Goal: Task Accomplishment & Management: Use online tool/utility

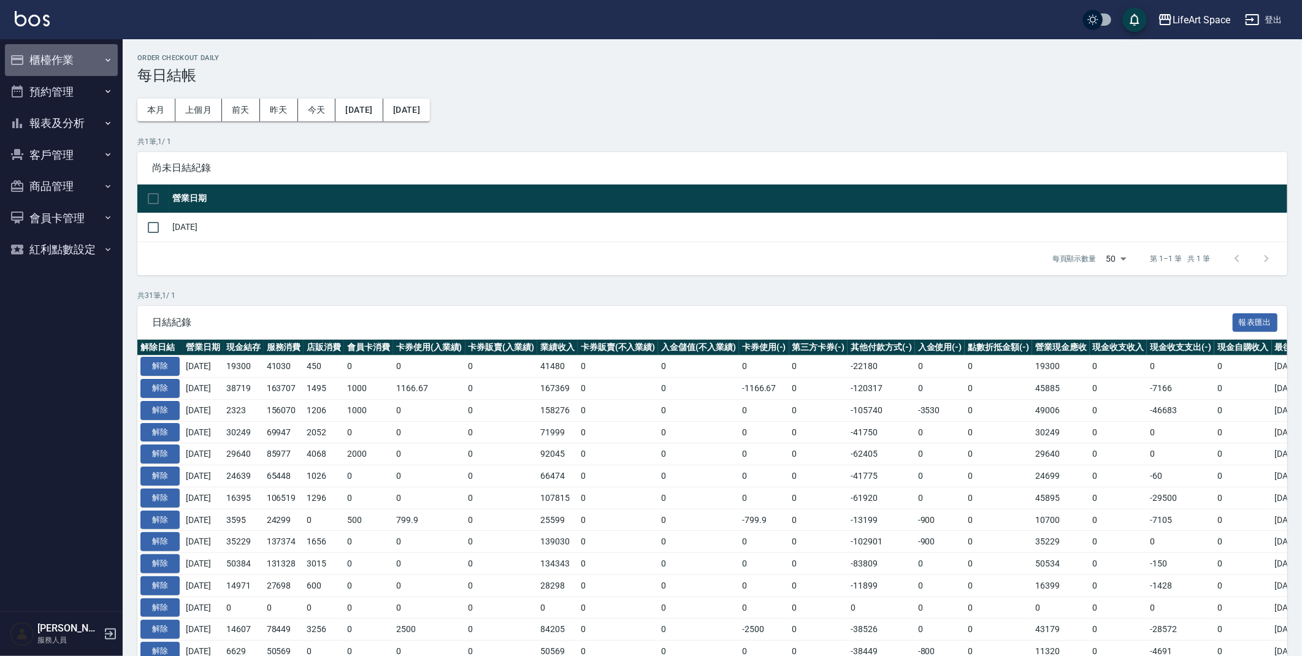
click at [90, 66] on button "櫃檯作業" at bounding box center [61, 60] width 113 height 32
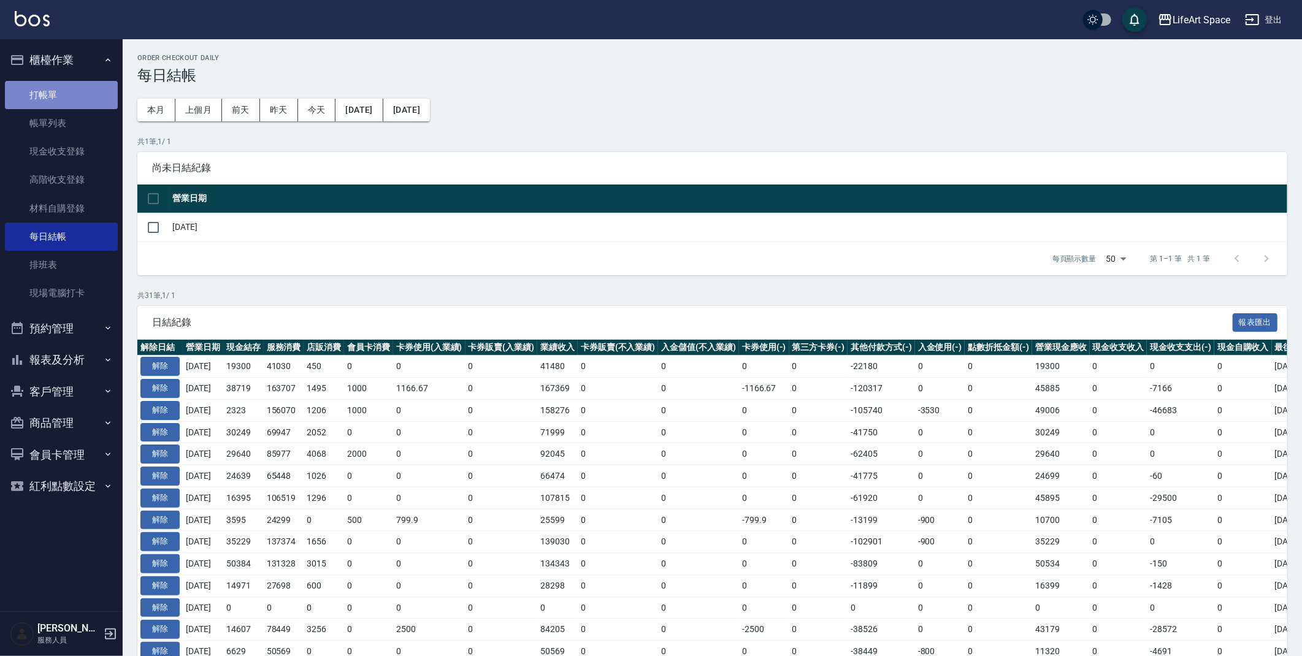
drag, startPoint x: 79, startPoint y: 88, endPoint x: 73, endPoint y: 99, distance: 11.8
click at [77, 89] on link "打帳單" at bounding box center [61, 95] width 113 height 28
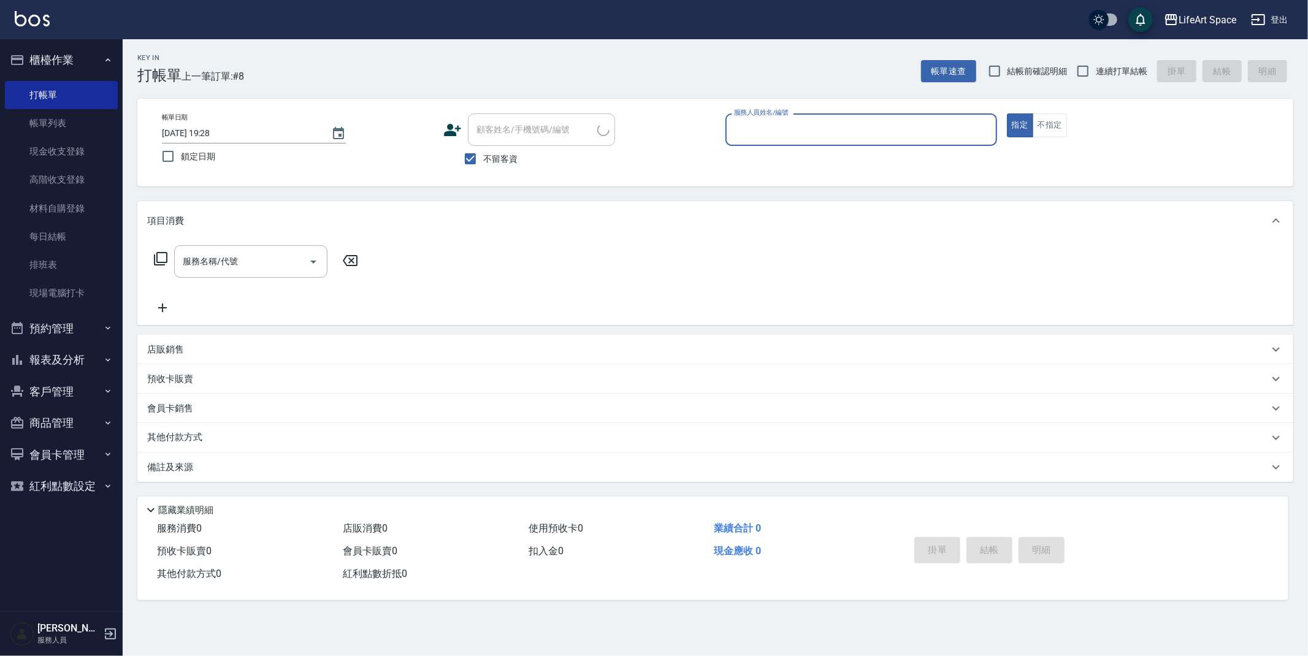
click at [1007, 113] on button "指定" at bounding box center [1020, 125] width 26 height 24
type button "true"
click at [473, 157] on input "不留客資" at bounding box center [471, 159] width 26 height 26
checkbox input "false"
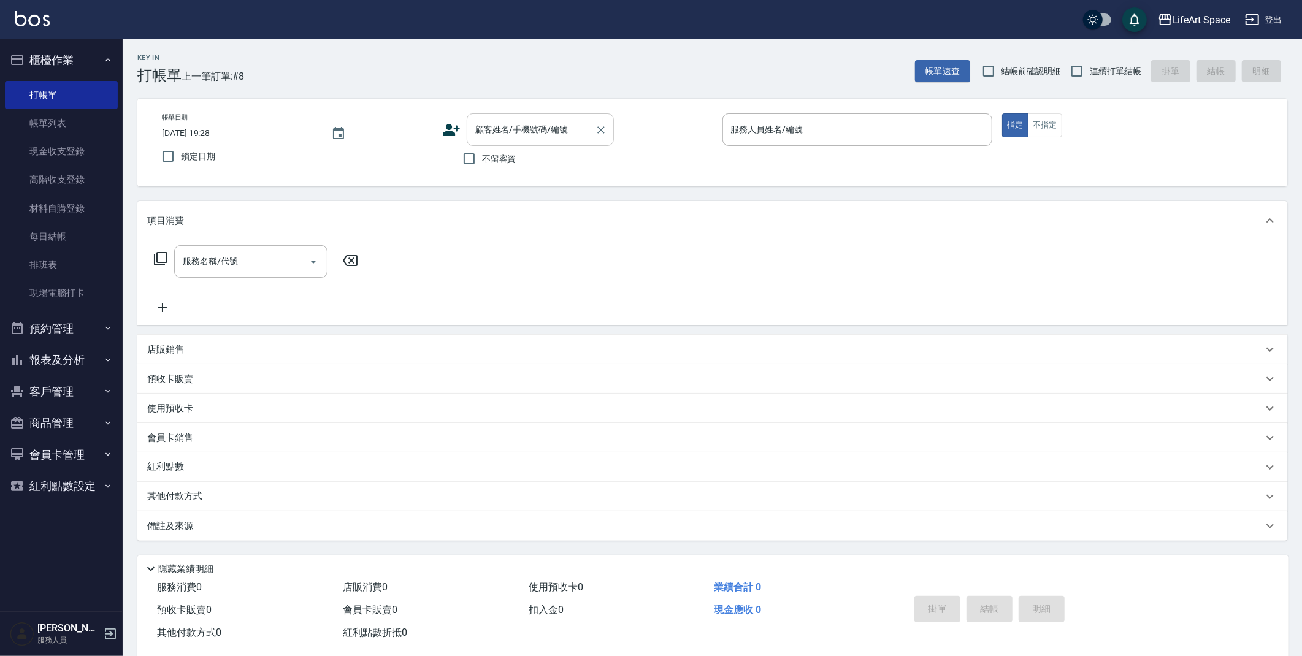
click at [480, 131] on input "顧客姓名/手機號碼/編號" at bounding box center [531, 129] width 118 height 21
type input "ㄩ"
click at [523, 136] on input "momo" at bounding box center [531, 129] width 118 height 21
type input "m"
type input "ㄗ"
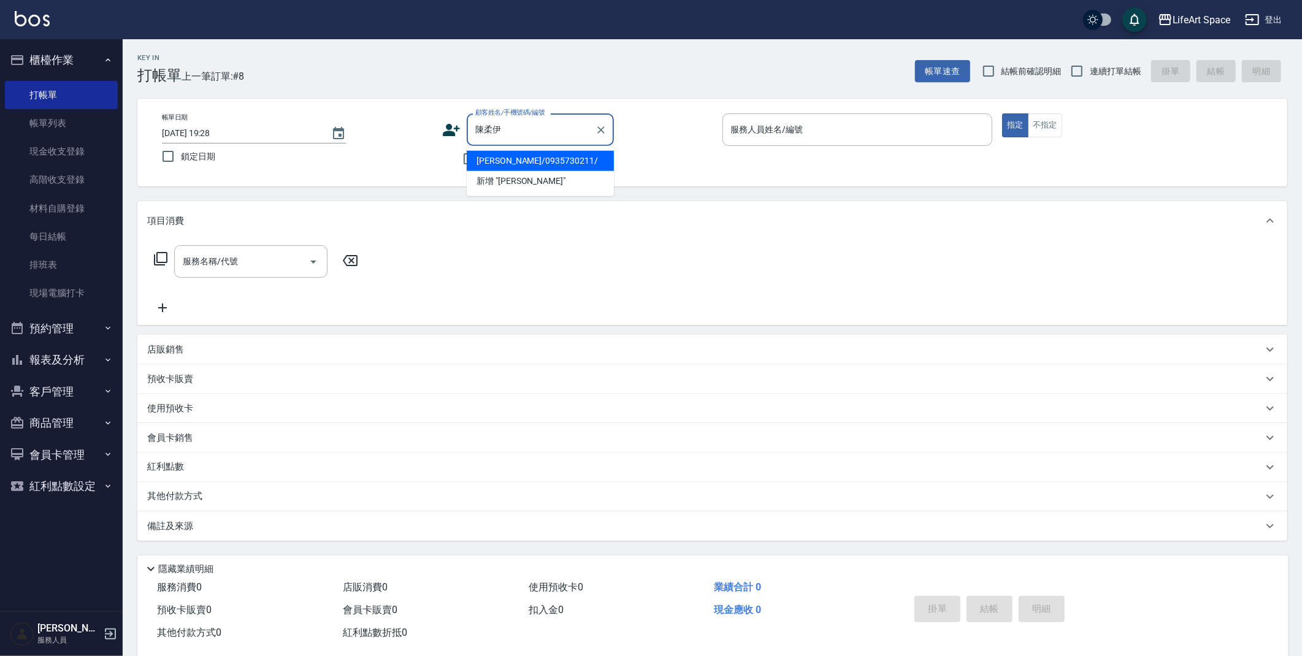
click at [529, 155] on li "陳柔伊/0935730211/" at bounding box center [540, 161] width 147 height 20
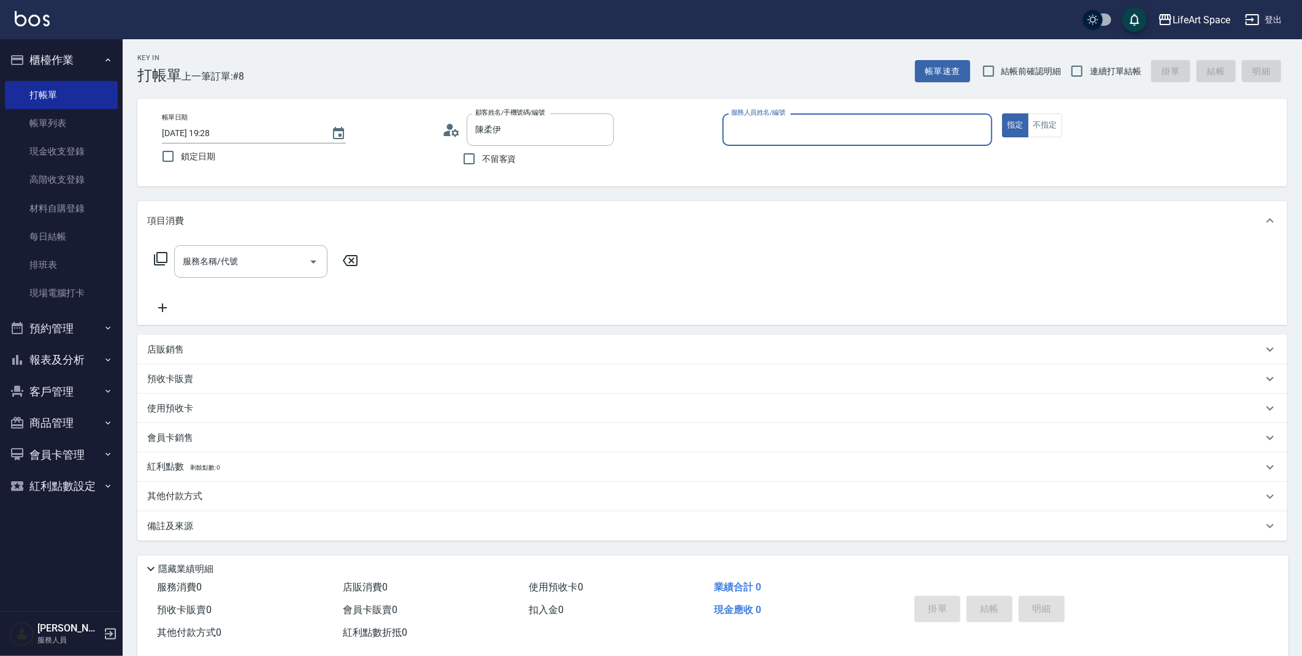
type input "陳柔伊/0935730211/"
type input "Patty(無代號)"
click at [309, 251] on div at bounding box center [313, 261] width 18 height 33
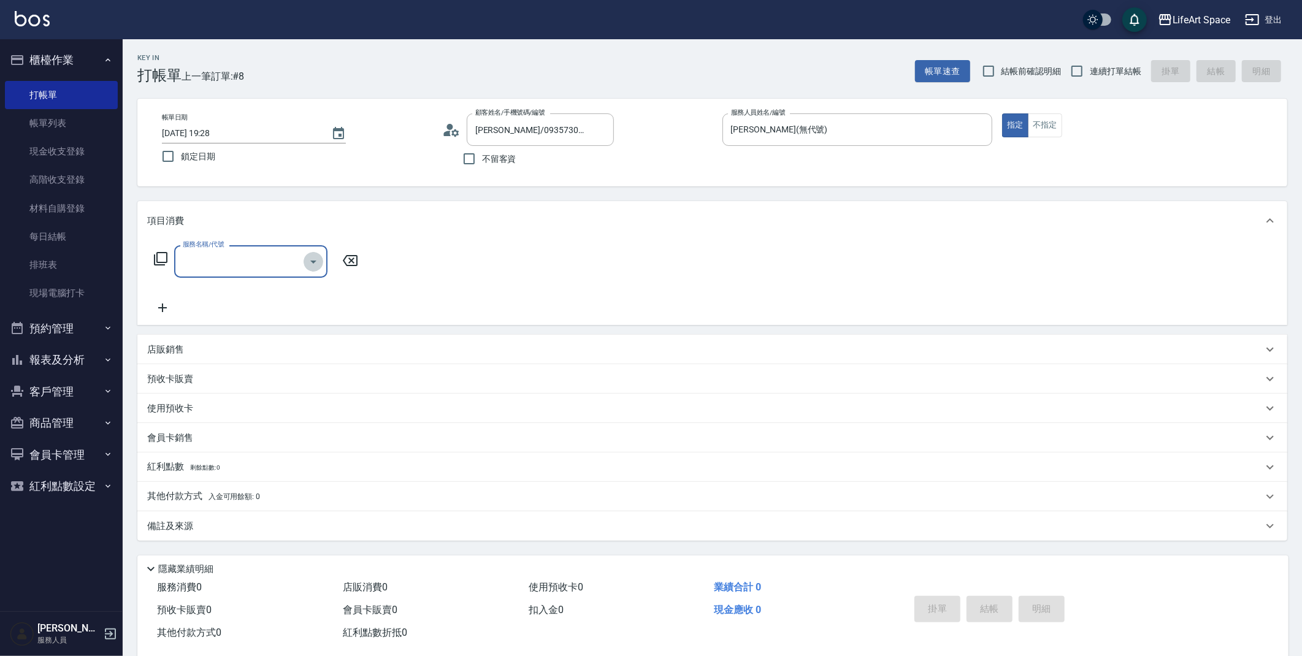
click at [317, 259] on icon "Open" at bounding box center [313, 262] width 15 height 15
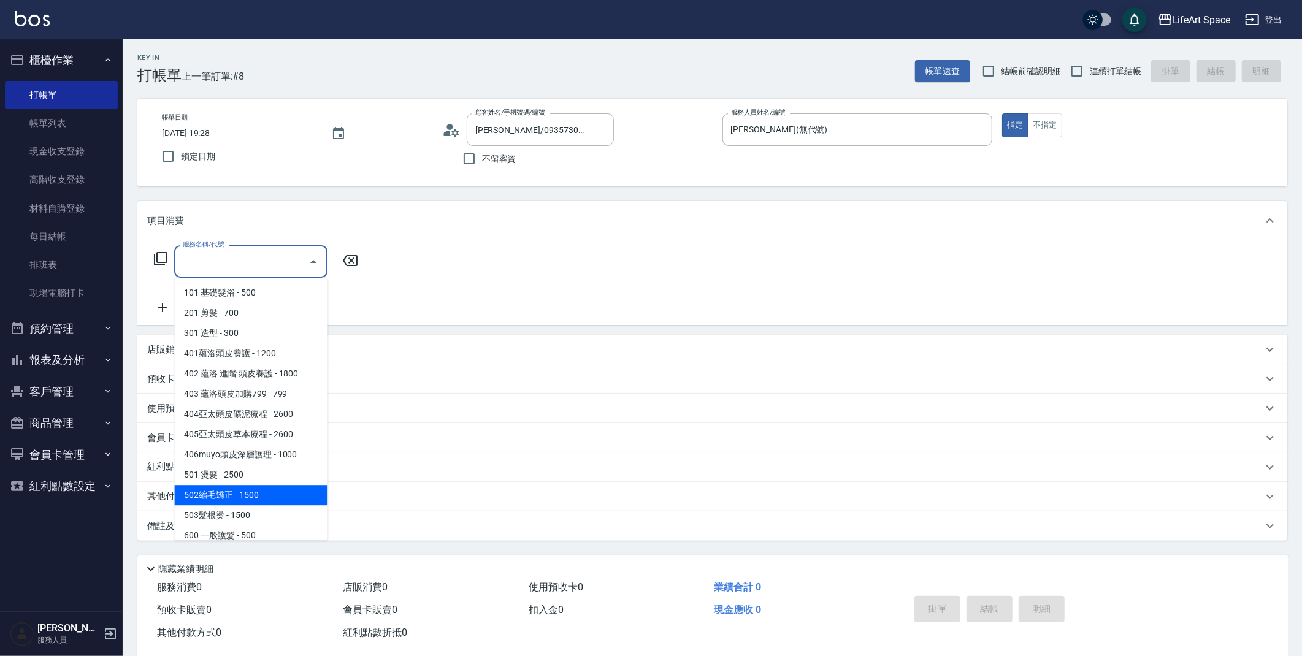
click at [270, 487] on span "502縮毛矯正 - 1500" at bounding box center [250, 495] width 153 height 20
type input "502縮毛矯正 (502)"
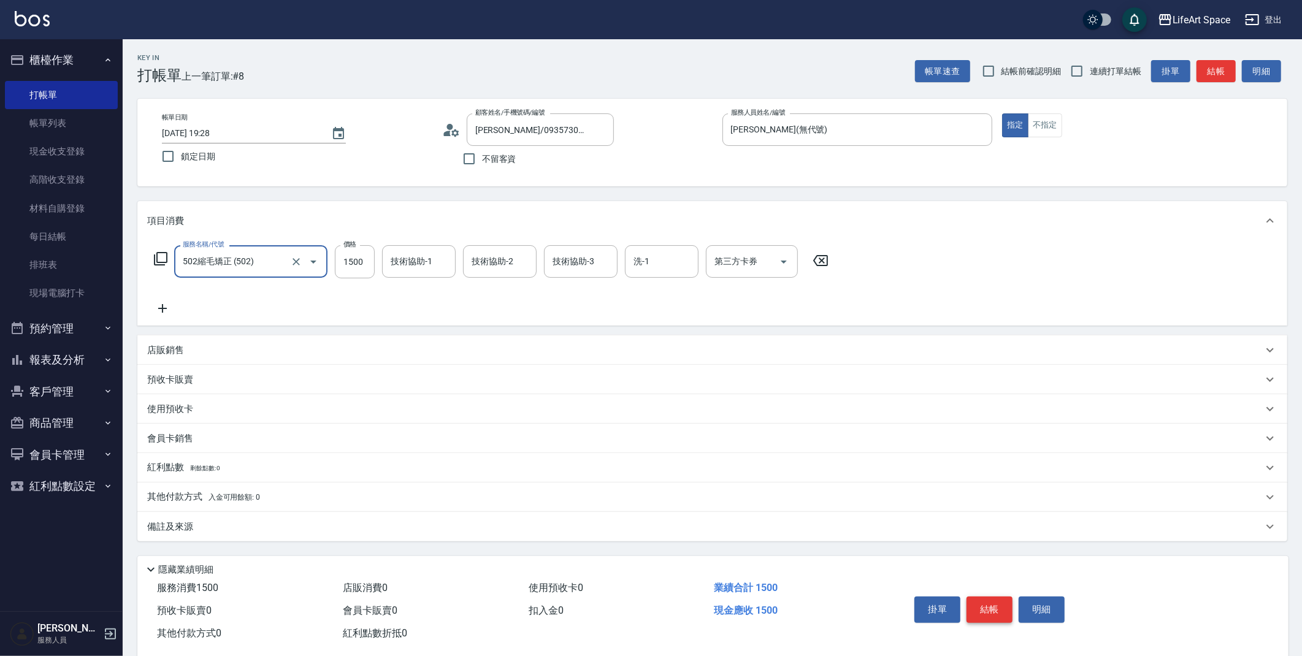
click at [1001, 618] on button "結帳" at bounding box center [990, 610] width 46 height 26
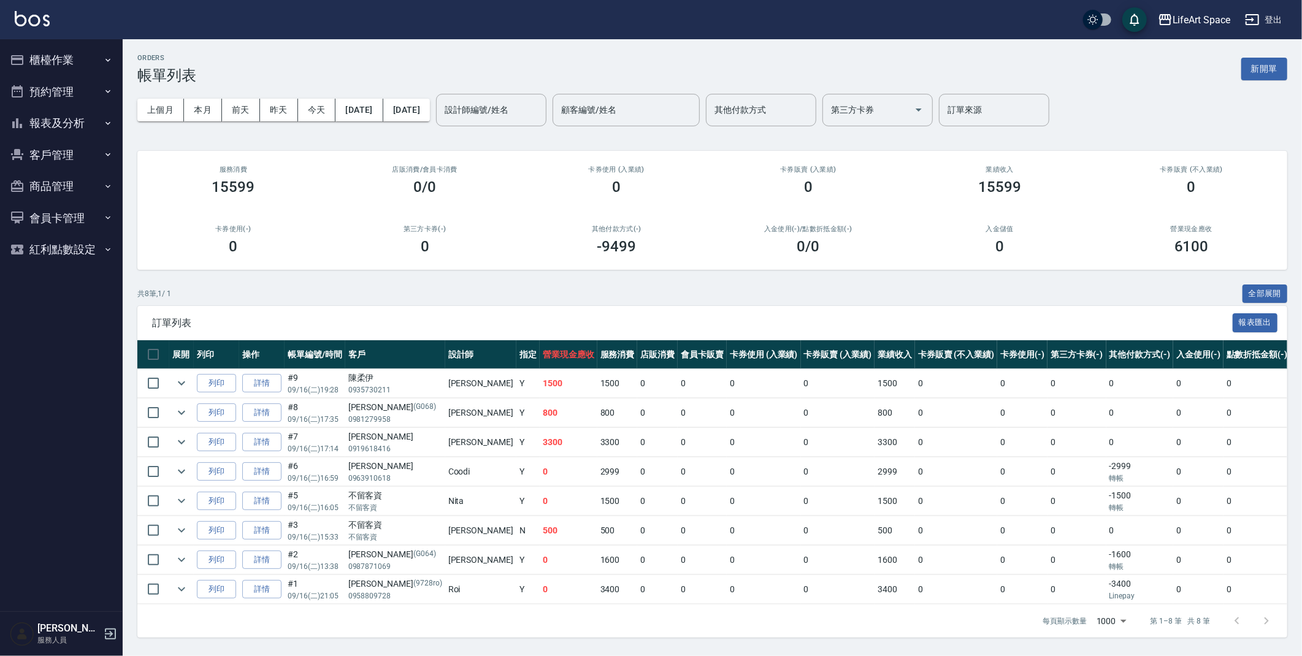
click at [1276, 72] on button "新開單" at bounding box center [1264, 69] width 46 height 23
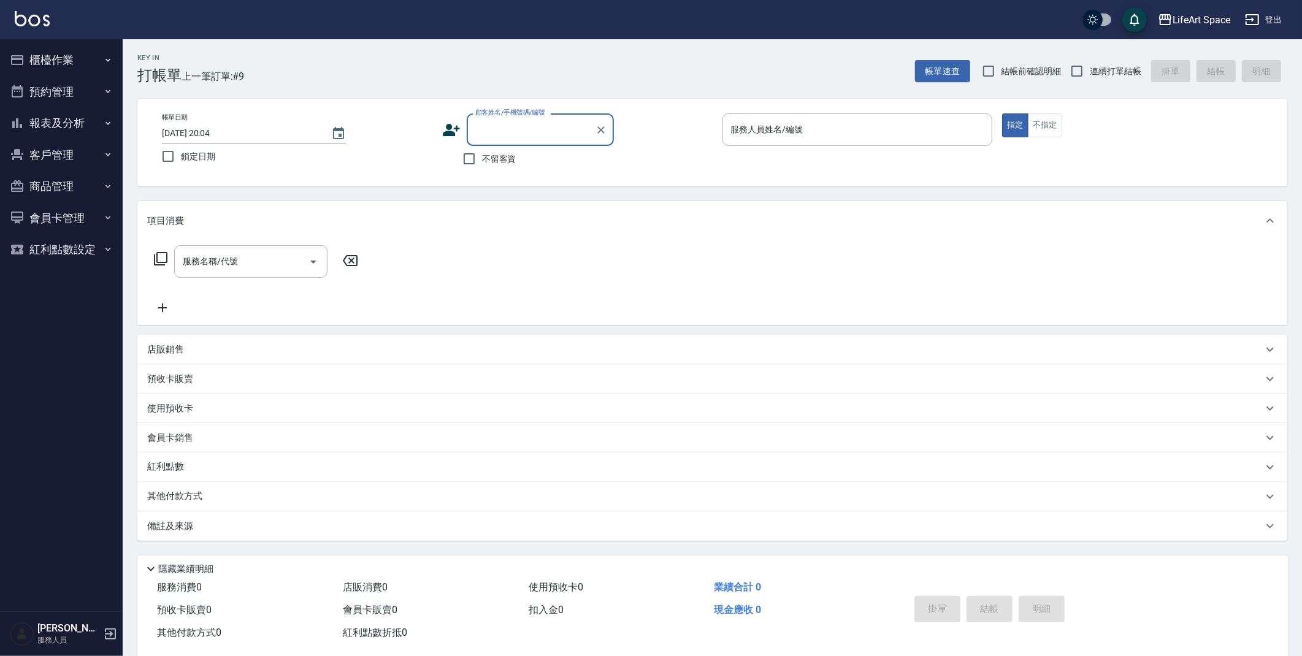
click at [68, 59] on button "櫃檯作業" at bounding box center [61, 60] width 113 height 32
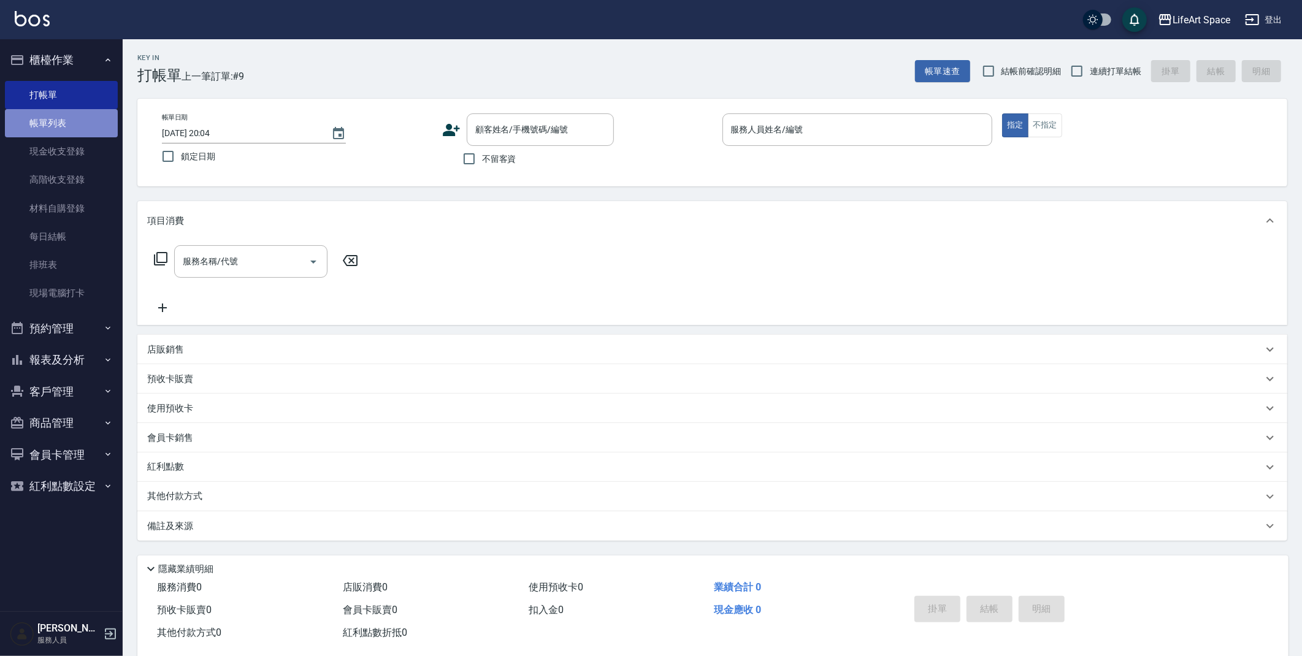
click at [53, 125] on link "帳單列表" at bounding box center [61, 123] width 113 height 28
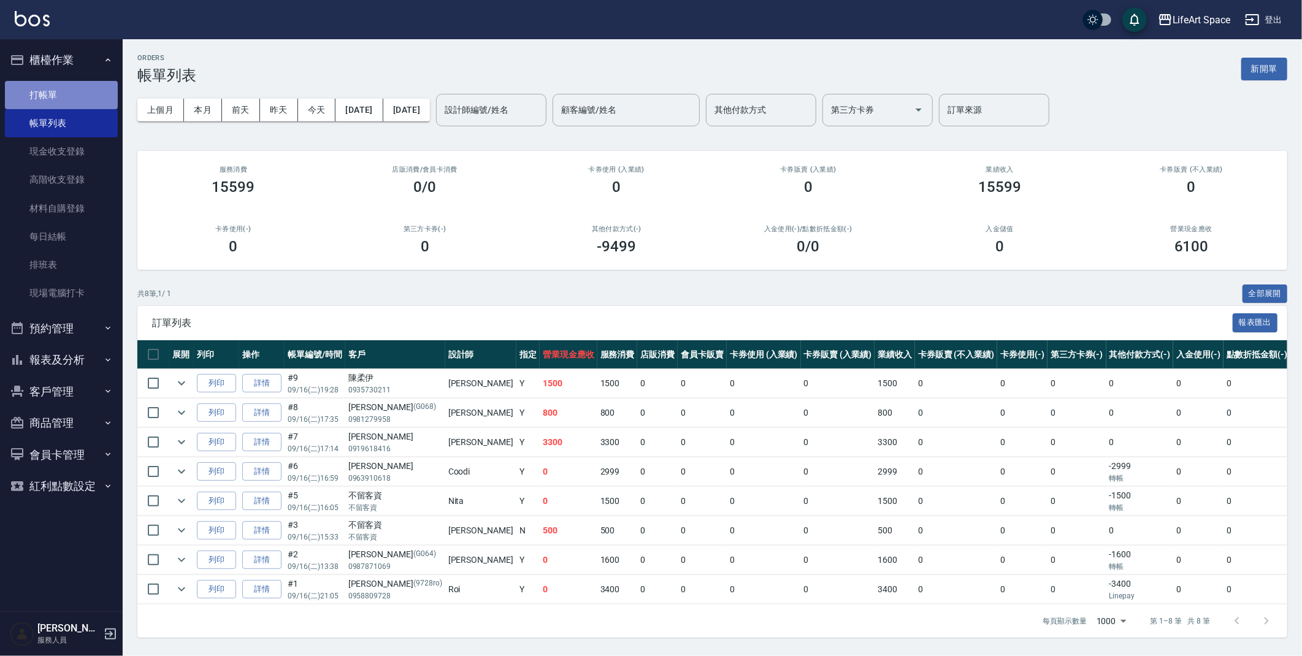
click at [37, 92] on link "打帳單" at bounding box center [61, 95] width 113 height 28
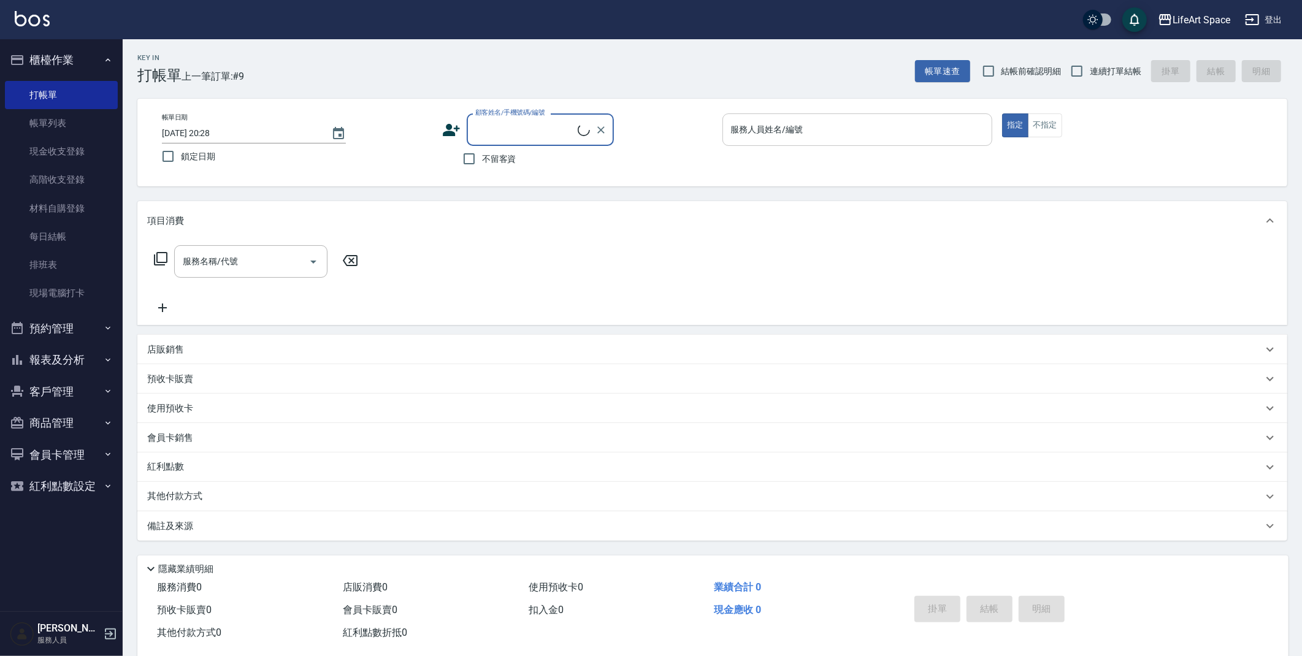
click at [811, 132] on input "服務人員姓名/編號" at bounding box center [857, 129] width 259 height 21
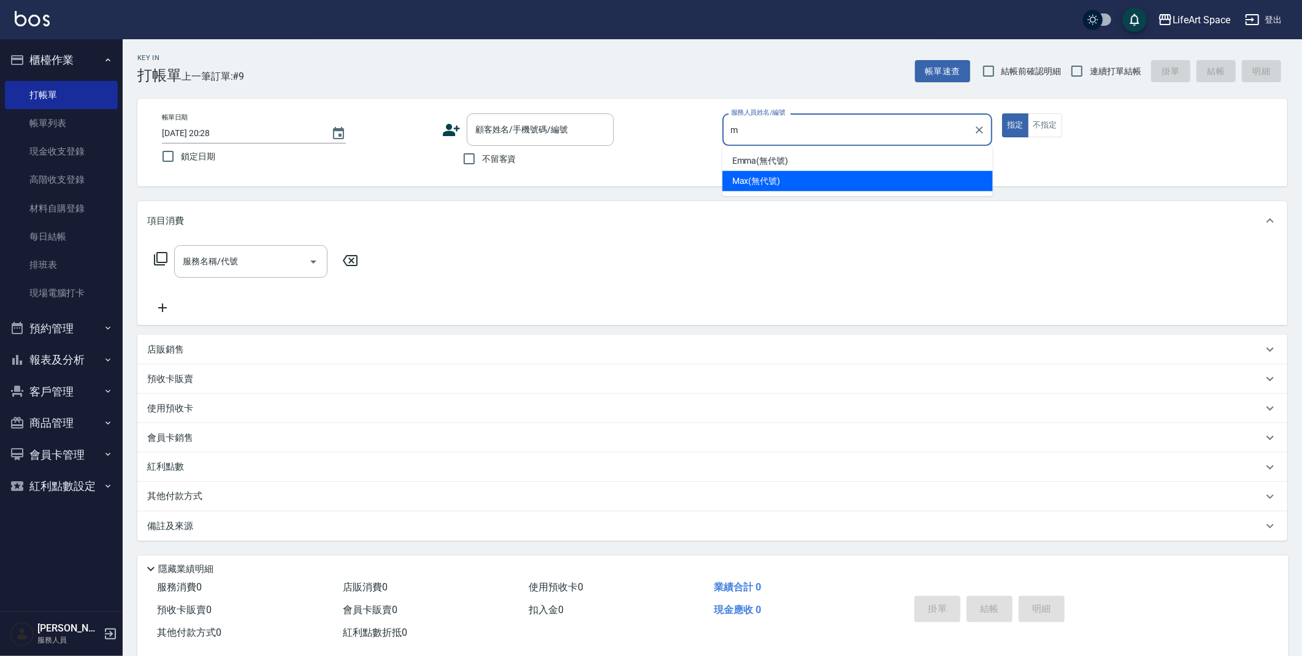
drag, startPoint x: 786, startPoint y: 179, endPoint x: 695, endPoint y: 196, distance: 92.9
click at [786, 179] on div "[PERSON_NAME] (無代號)" at bounding box center [858, 181] width 271 height 20
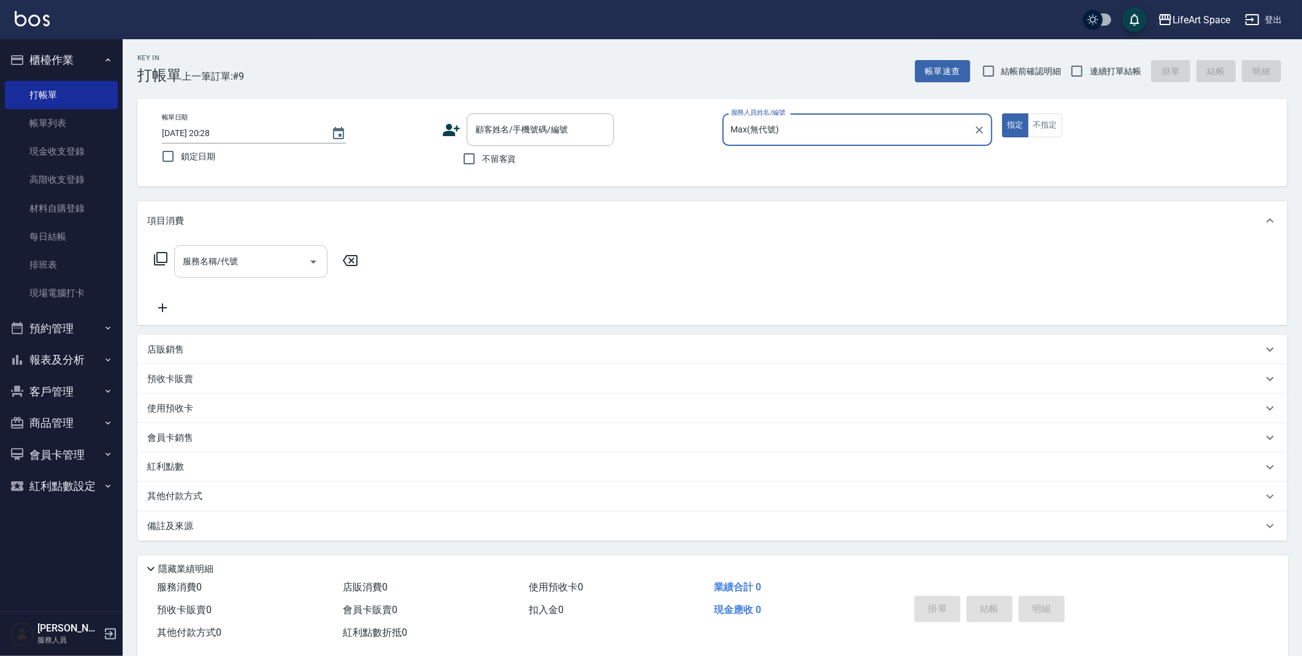
type input "Max(無代號)"
click at [237, 272] on input "服務名稱/代號" at bounding box center [242, 261] width 124 height 21
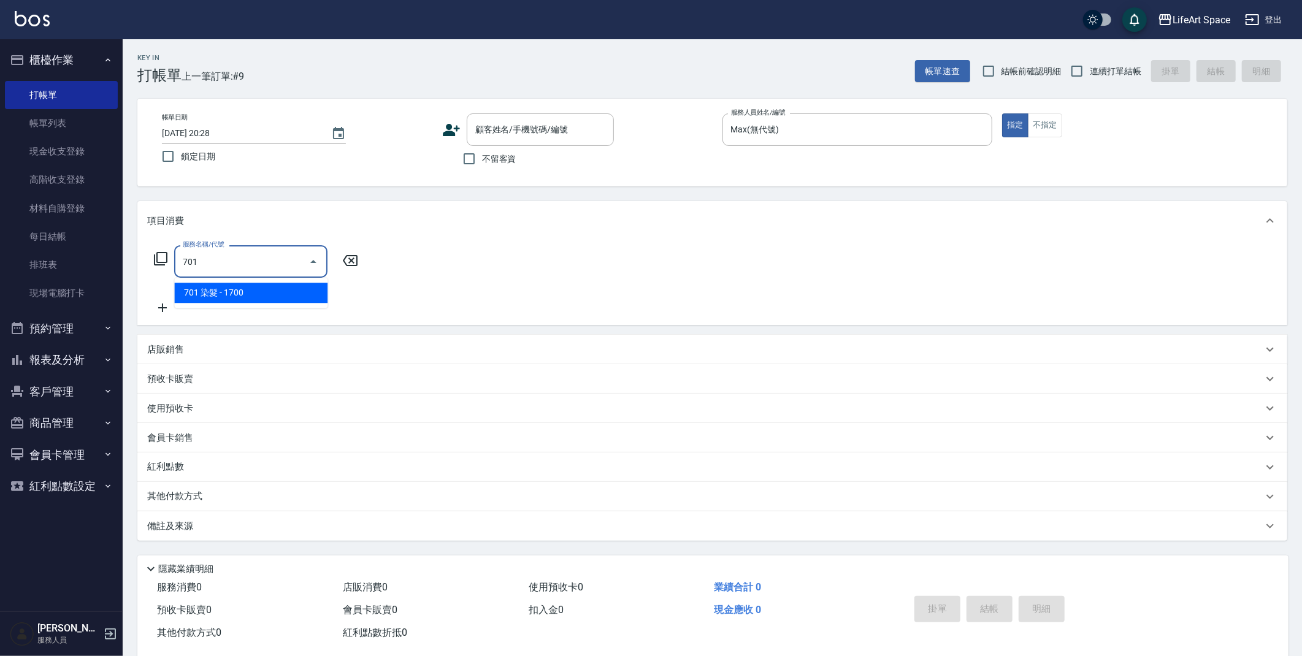
drag, startPoint x: 241, startPoint y: 286, endPoint x: 338, endPoint y: 280, distance: 97.1
click at [241, 286] on span "701 染髮 - 1700" at bounding box center [250, 293] width 153 height 20
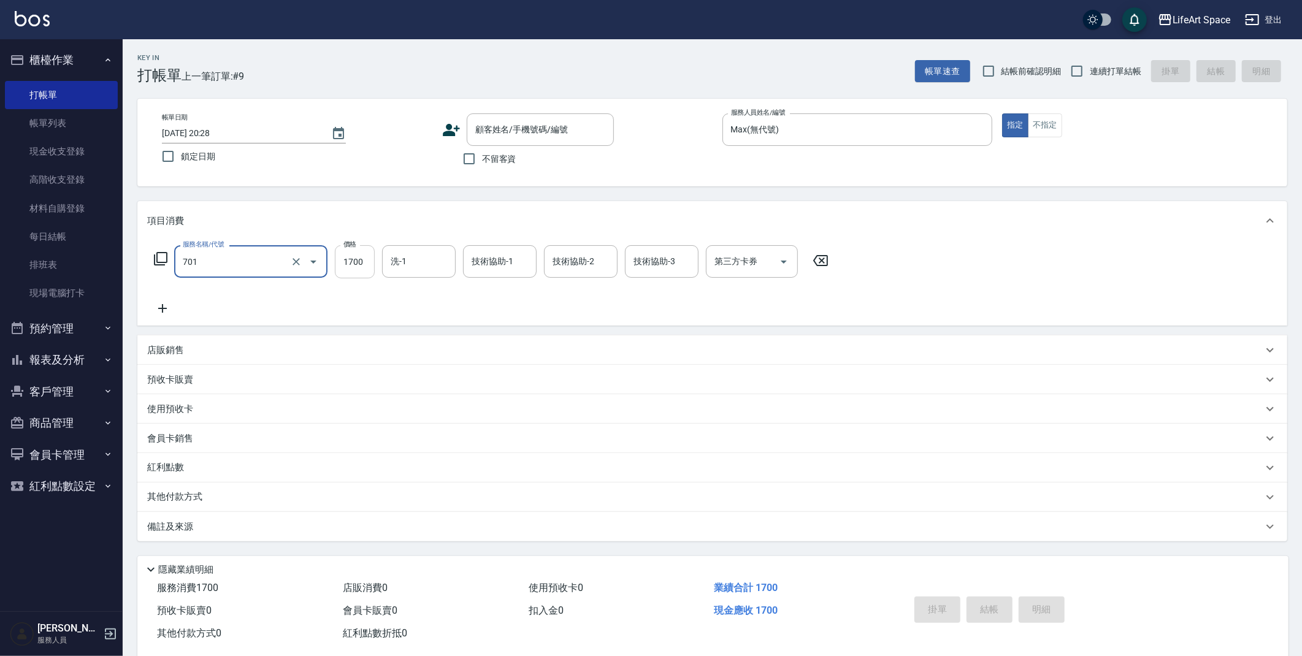
type input "701 染髮(701)"
click at [359, 274] on input "1700" at bounding box center [355, 261] width 40 height 33
type input "7200"
click at [358, 521] on div "備註及來源" at bounding box center [705, 527] width 1116 height 13
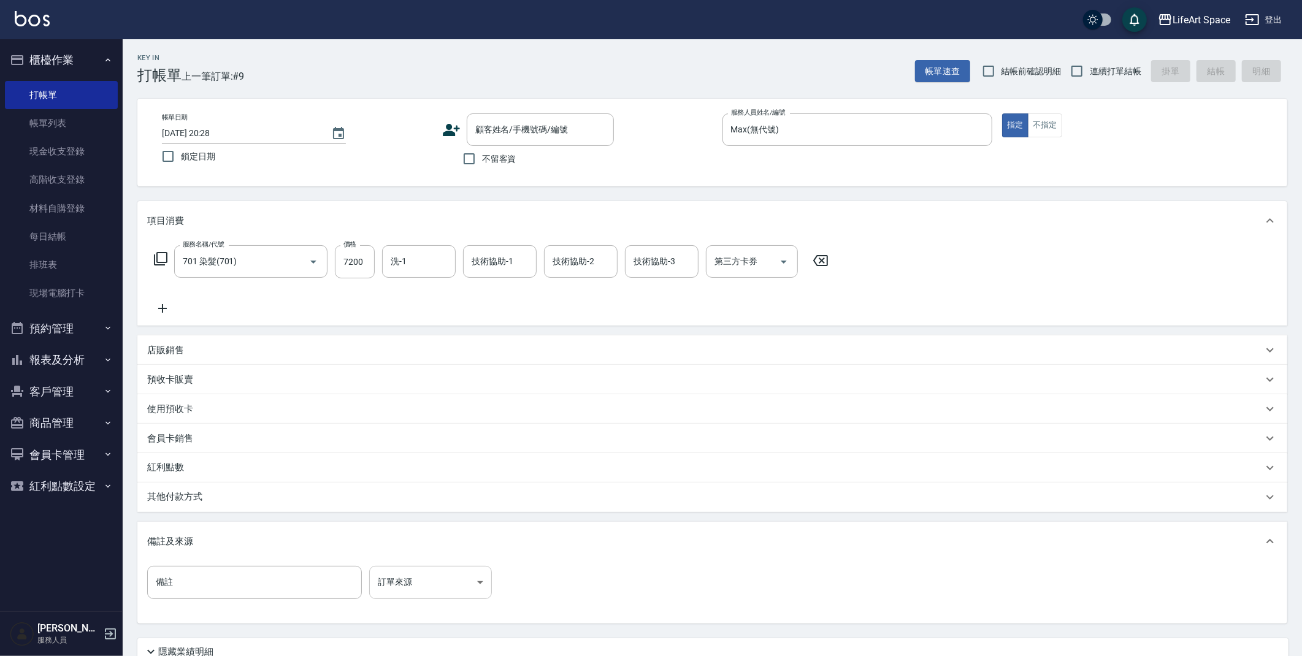
click at [458, 566] on body "LifeArt Space 登出 櫃檯作業 打帳單 帳單列表 現金收支登錄 高階收支登錄 材料自購登錄 每日結帳 排班表 現場電腦打卡 預約管理 預約管理 單…" at bounding box center [651, 378] width 1302 height 757
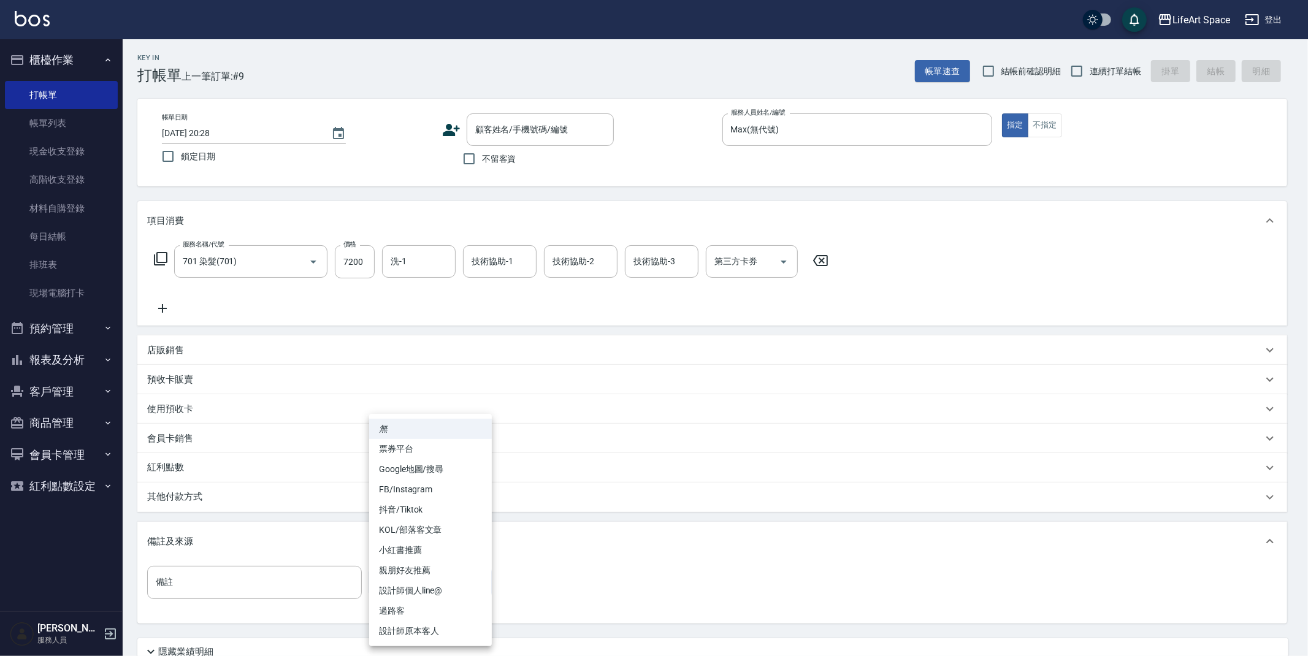
click at [447, 625] on li "設計師原本客人" at bounding box center [430, 631] width 123 height 20
type input "設計師原本客人"
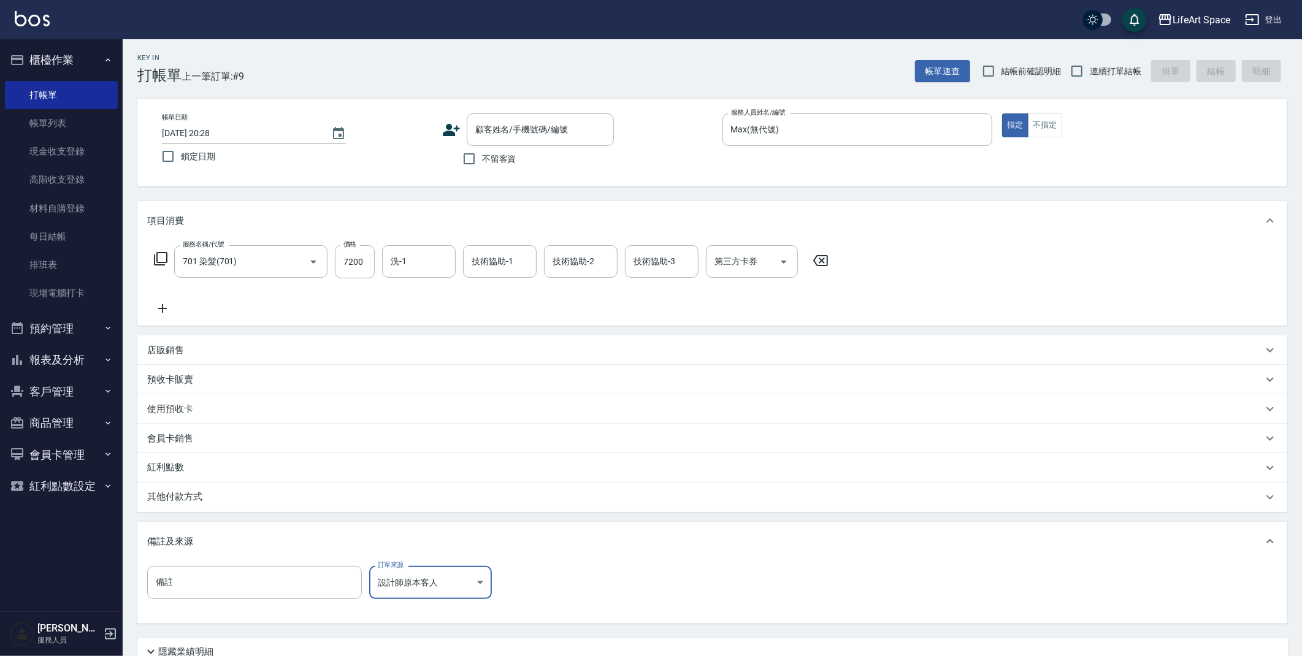
click at [339, 488] on div "其他付款方式" at bounding box center [712, 497] width 1150 height 29
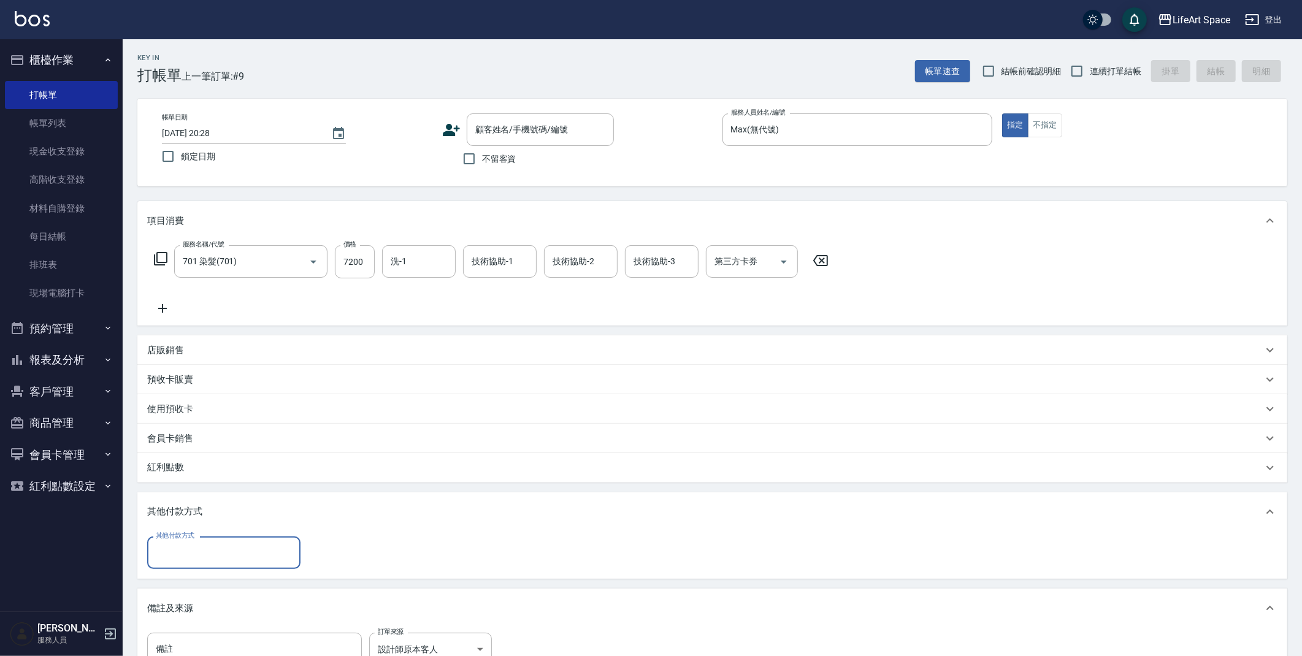
click at [235, 557] on input "其他付款方式" at bounding box center [224, 552] width 142 height 21
click at [207, 491] on span "信用卡" at bounding box center [223, 501] width 153 height 20
type input "信用卡"
type input "7200"
click at [339, 134] on icon "Choose date, selected date is 2025-09-16" at bounding box center [338, 133] width 11 height 12
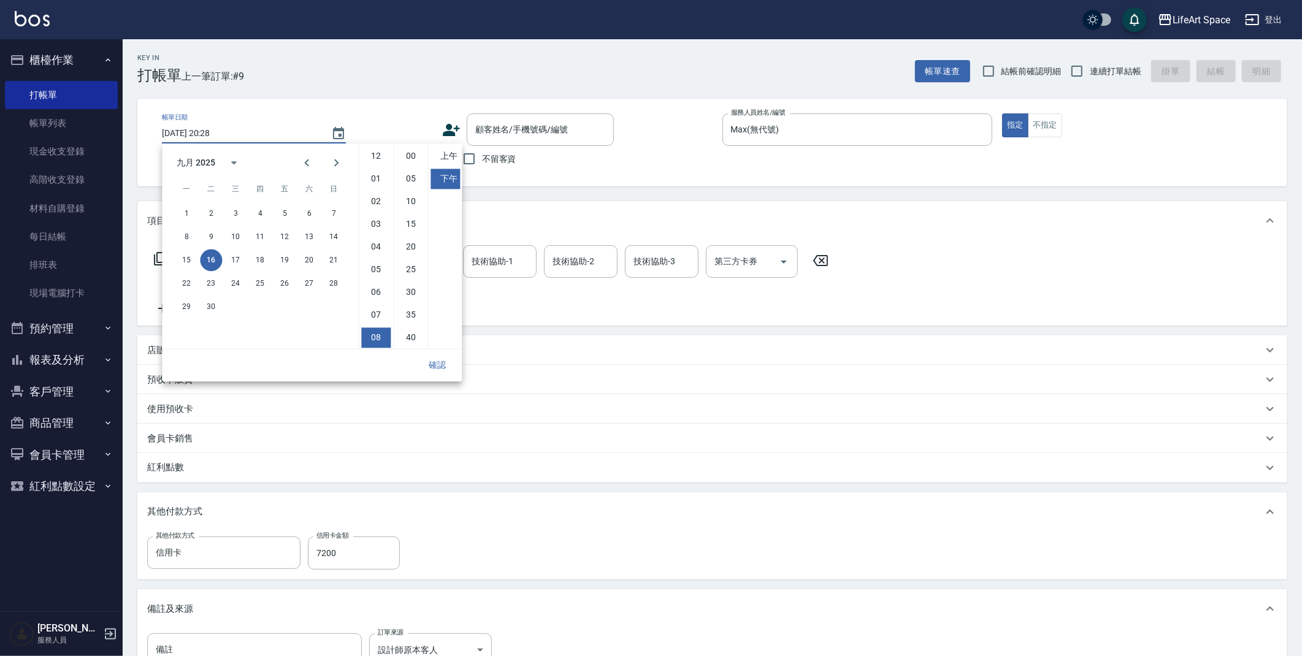
scroll to position [68, 0]
click at [240, 260] on button "17" at bounding box center [235, 260] width 22 height 22
type input "[DATE] 20:28"
click at [442, 367] on button "確認" at bounding box center [437, 365] width 39 height 23
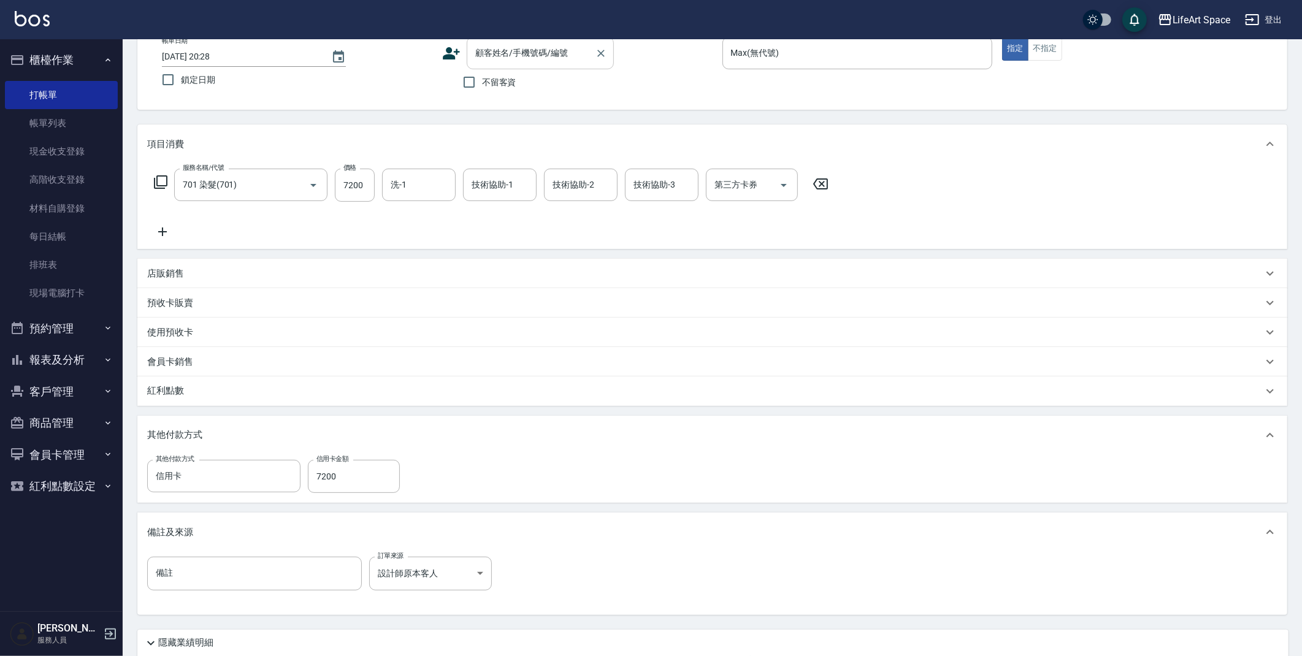
scroll to position [0, 0]
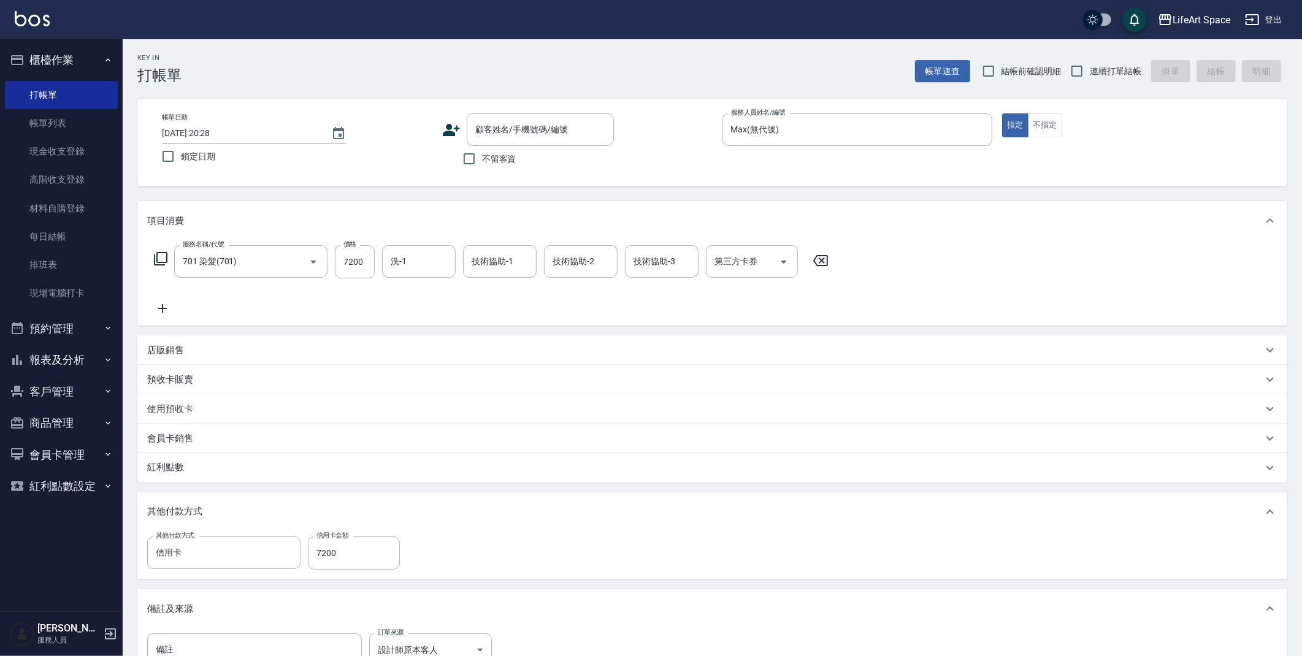
click at [483, 159] on span "不留客資" at bounding box center [499, 159] width 34 height 13
click at [482, 159] on input "不留客資" at bounding box center [469, 159] width 26 height 26
checkbox input "true"
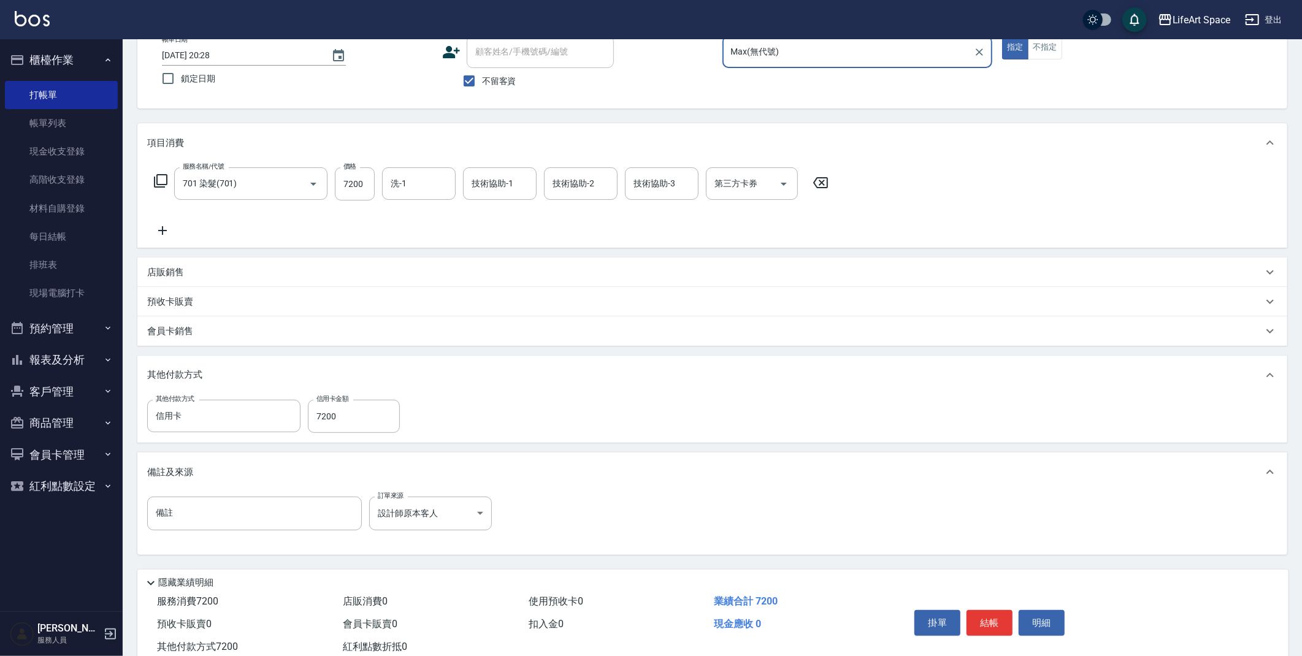
scroll to position [113, 0]
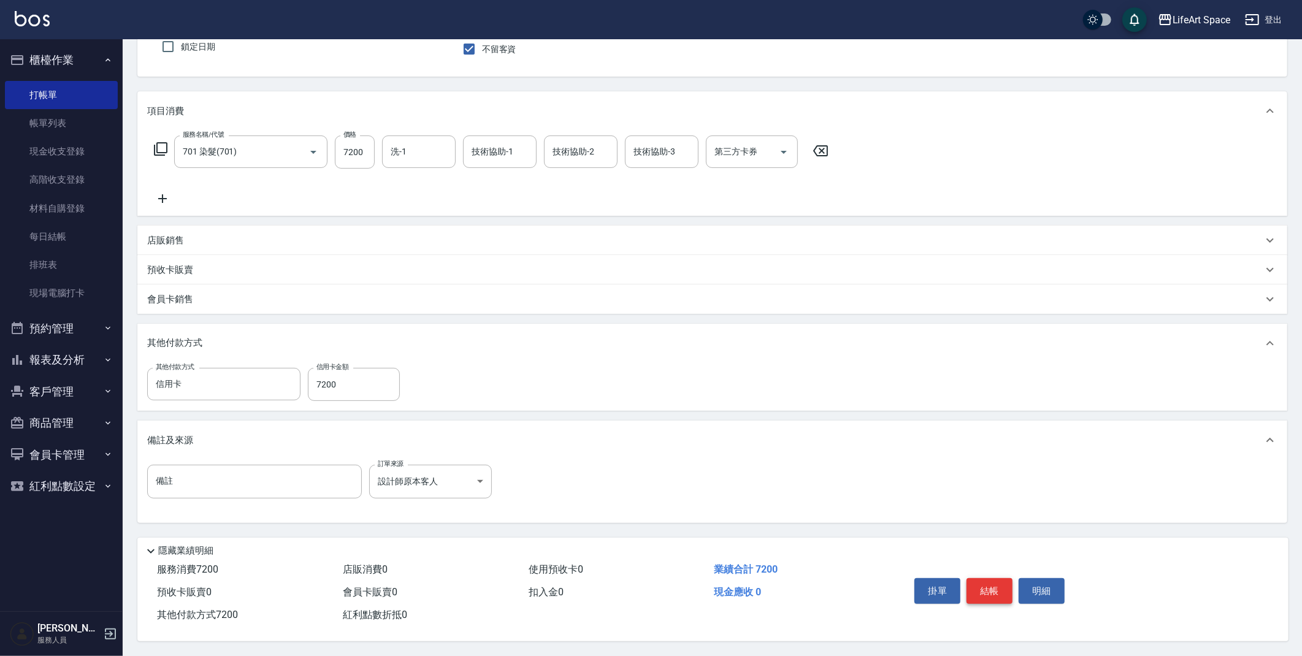
click at [981, 596] on button "結帳" at bounding box center [990, 591] width 46 height 26
